Goal: Information Seeking & Learning: Learn about a topic

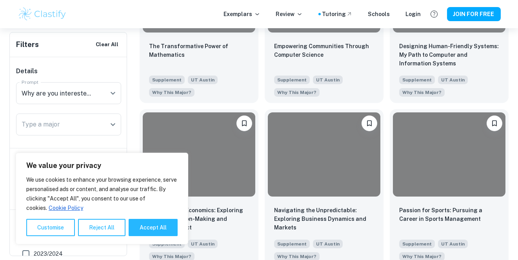
scroll to position [782, 0]
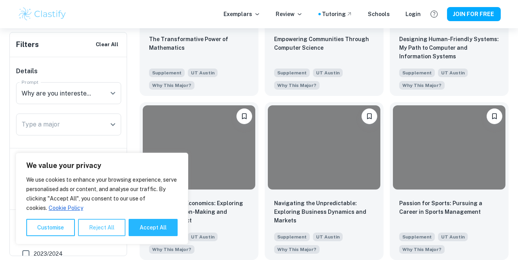
click at [89, 229] on button "Reject All" at bounding box center [101, 227] width 47 height 17
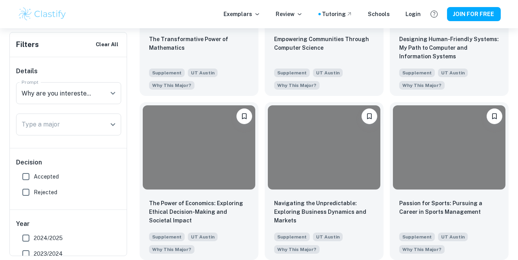
click at [20, 173] on input "Accepted" at bounding box center [26, 177] width 16 height 16
checkbox input "true"
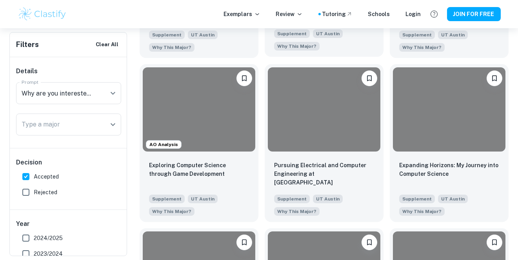
scroll to position [326, 0]
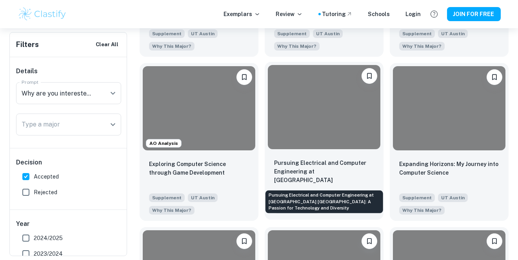
click at [327, 166] on p "Pursuing Electrical and Computer Engineering at [GEOGRAPHIC_DATA] [GEOGRAPHIC_D…" at bounding box center [324, 172] width 100 height 27
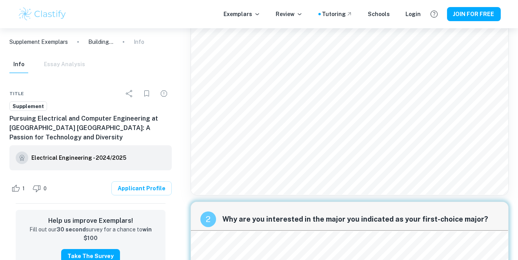
scroll to position [159, 0]
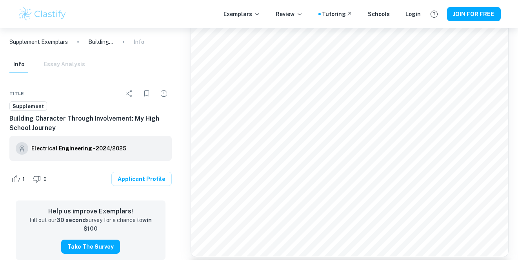
scroll to position [448, 0]
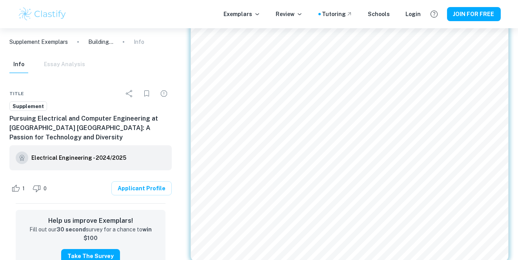
scroll to position [448, 0]
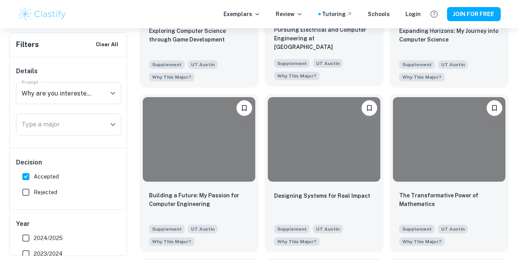
scroll to position [461, 0]
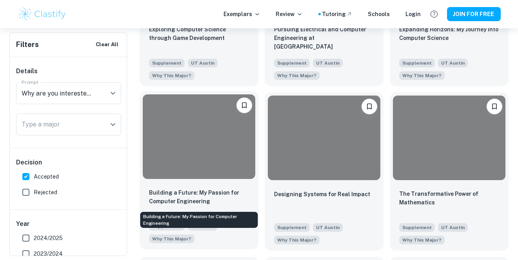
click at [187, 196] on p "Building a Future: My Passion for Computer Engineering" at bounding box center [199, 197] width 100 height 17
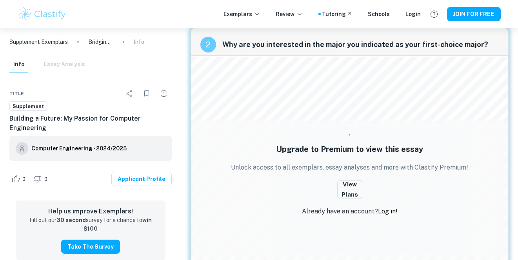
scroll to position [306, 0]
